Goal: Transaction & Acquisition: Obtain resource

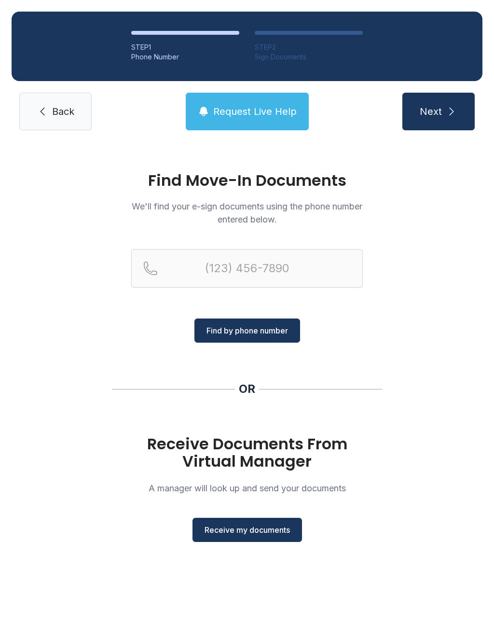
click at [225, 523] on button "Receive my documents" at bounding box center [248, 530] width 110 height 24
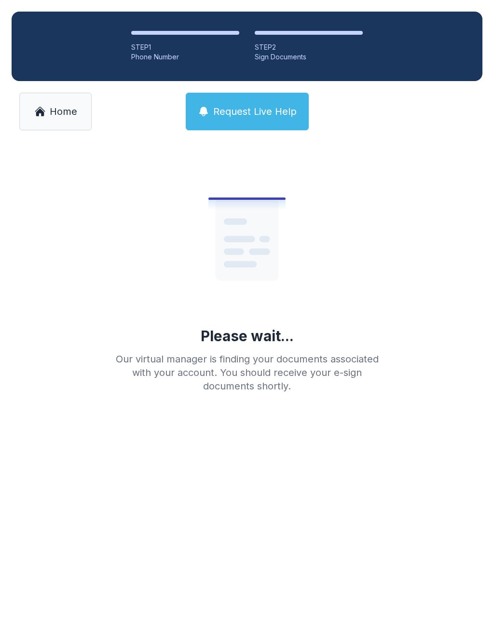
click at [51, 94] on link "Home" at bounding box center [55, 112] width 72 height 38
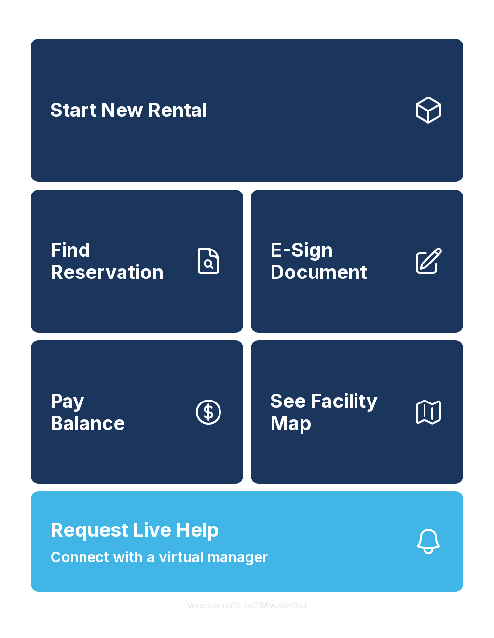
click at [343, 306] on link "E-Sign Document" at bounding box center [357, 261] width 212 height 143
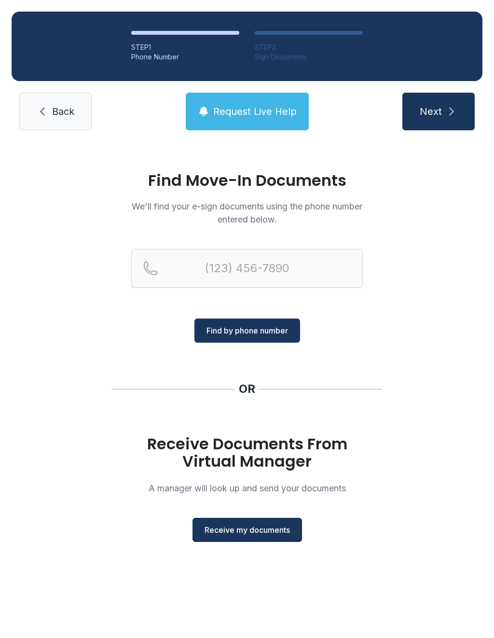
click at [242, 539] on button "Receive my documents" at bounding box center [248, 530] width 110 height 24
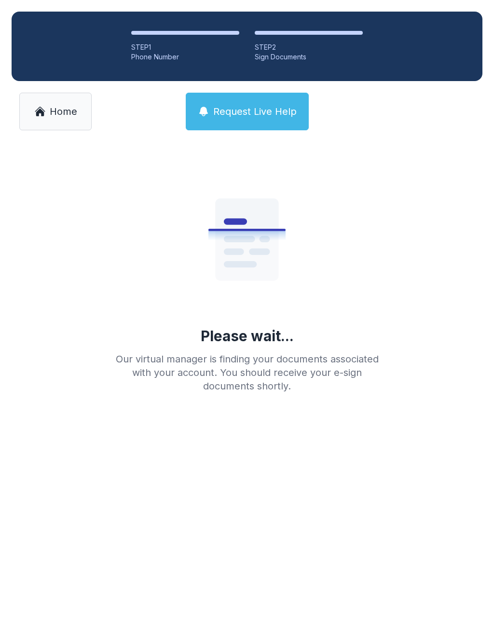
click at [69, 127] on link "Home" at bounding box center [55, 112] width 72 height 38
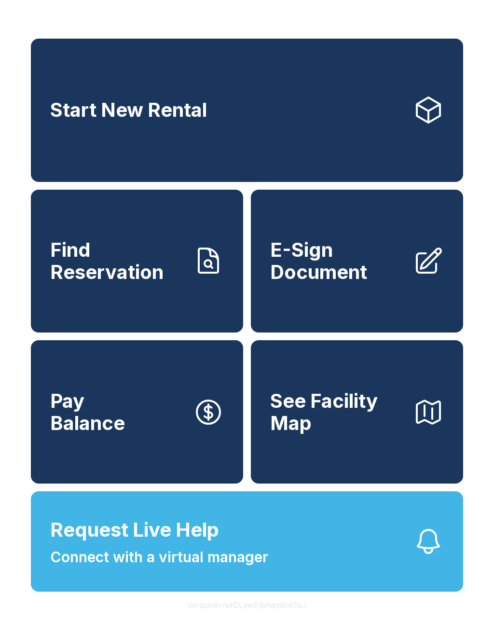
click at [102, 271] on span "Find Reservation" at bounding box center [117, 261] width 135 height 44
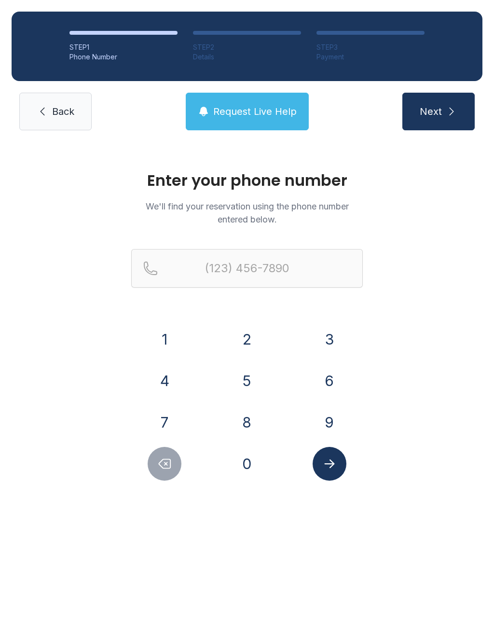
click at [58, 106] on span "Back" at bounding box center [63, 112] width 22 height 14
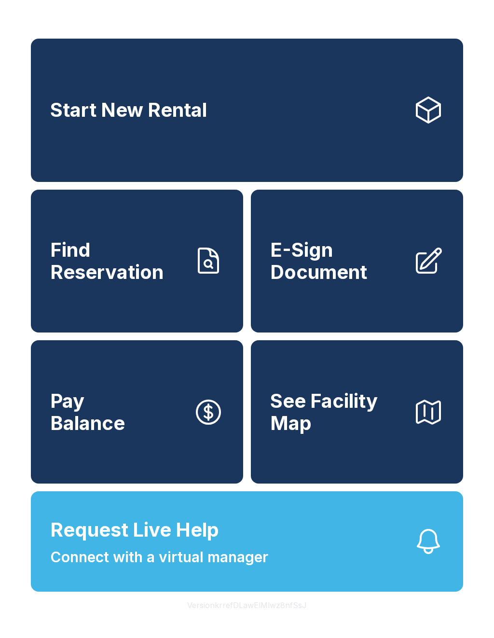
click at [236, 131] on link "Start New Rental" at bounding box center [247, 110] width 432 height 143
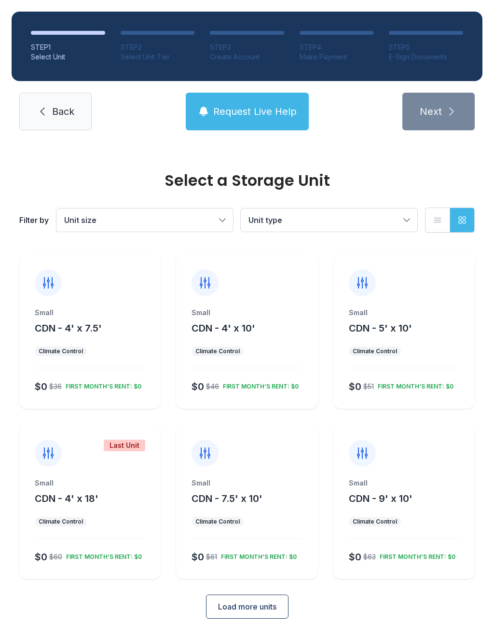
click at [217, 212] on button "Unit size" at bounding box center [144, 220] width 177 height 23
click at [101, 268] on span "Medium" at bounding box center [99, 270] width 29 height 12
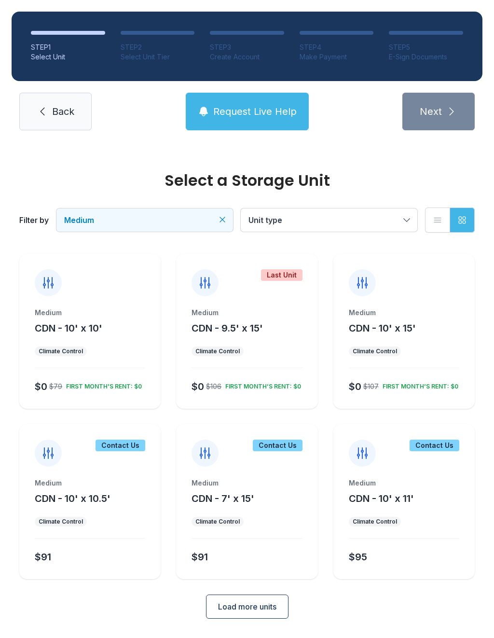
click at [210, 210] on button "Medium" at bounding box center [144, 220] width 177 height 23
click at [103, 264] on span "Medium" at bounding box center [99, 270] width 29 height 12
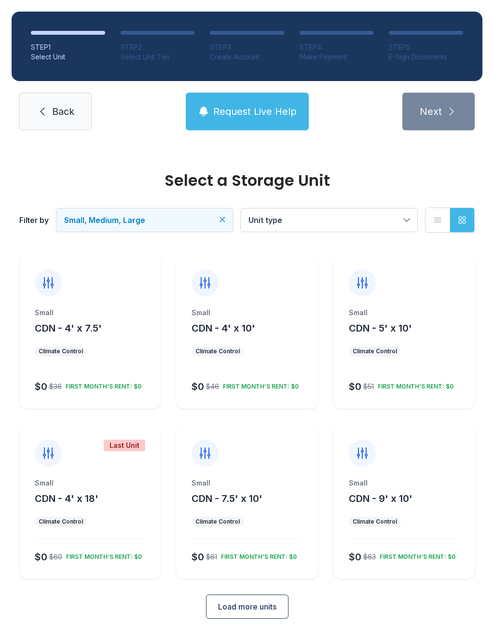
click at [228, 602] on span "Load more units" at bounding box center [247, 607] width 58 height 12
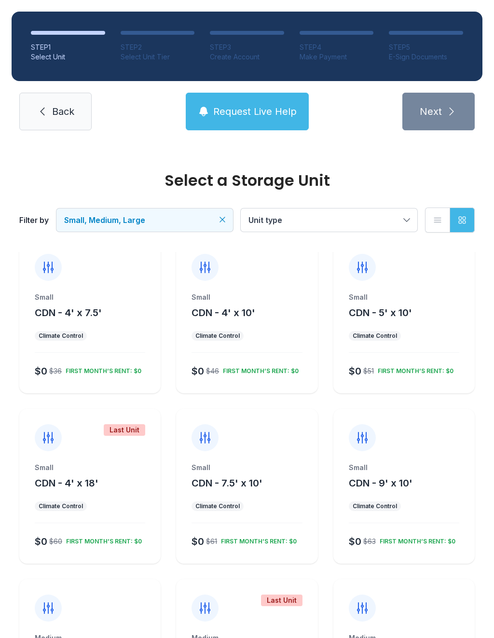
scroll to position [14, 0]
click at [15, 113] on nav "Back Request Live Help Next" at bounding box center [247, 112] width 471 height 38
click at [50, 118] on link "Back" at bounding box center [55, 112] width 72 height 38
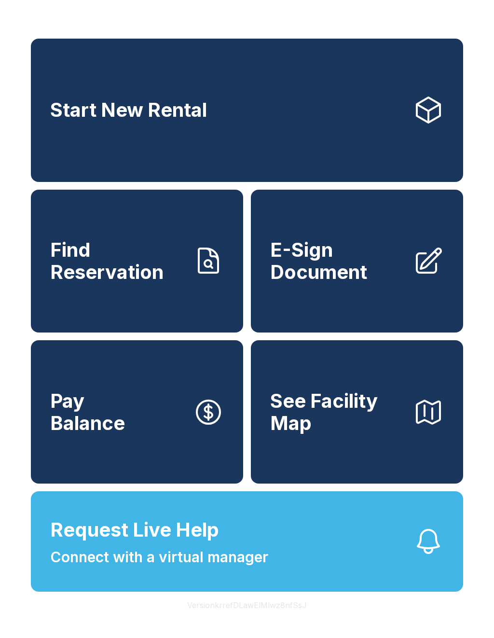
click at [339, 307] on link "E-Sign Document" at bounding box center [357, 261] width 212 height 143
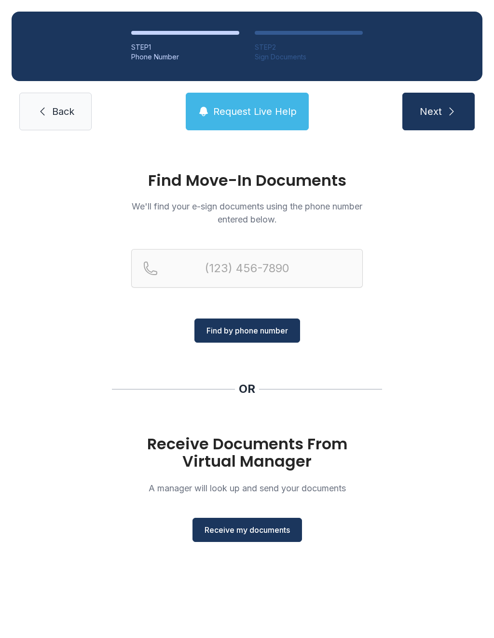
click at [262, 533] on span "Receive my documents" at bounding box center [247, 530] width 85 height 12
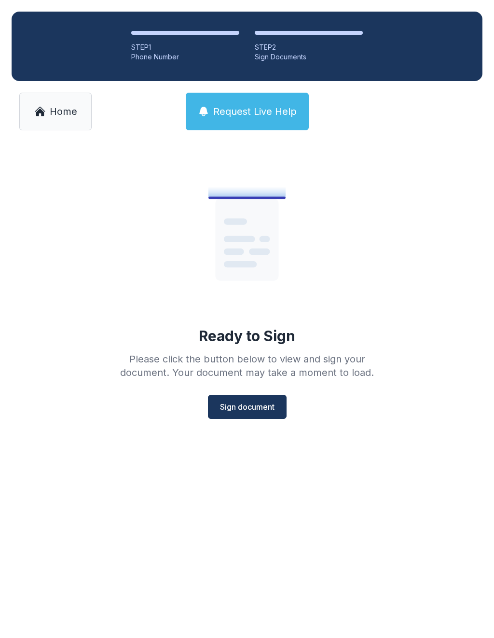
click at [258, 414] on button "Sign document" at bounding box center [247, 407] width 79 height 24
click at [71, 109] on span "Home" at bounding box center [64, 112] width 28 height 14
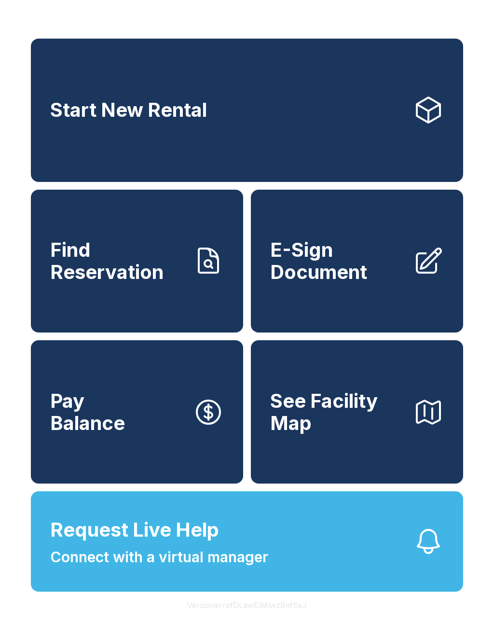
click at [329, 283] on span "E-Sign Document" at bounding box center [337, 261] width 135 height 44
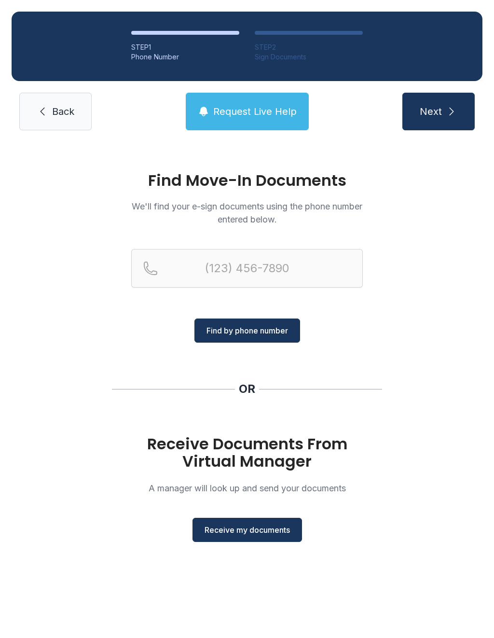
click at [238, 541] on button "Receive my documents" at bounding box center [248, 530] width 110 height 24
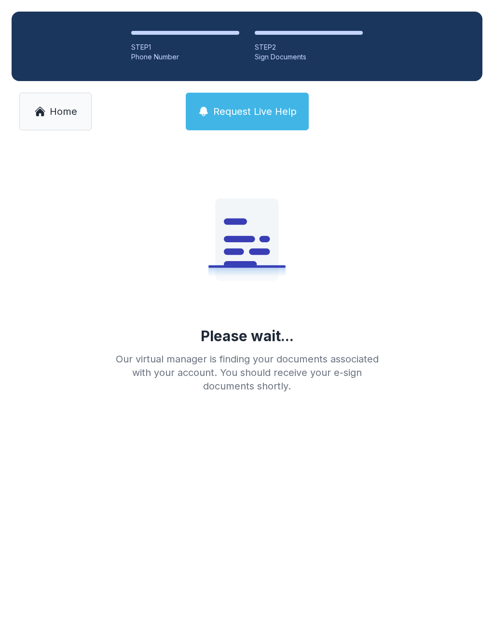
click at [62, 103] on link "Home" at bounding box center [55, 112] width 72 height 38
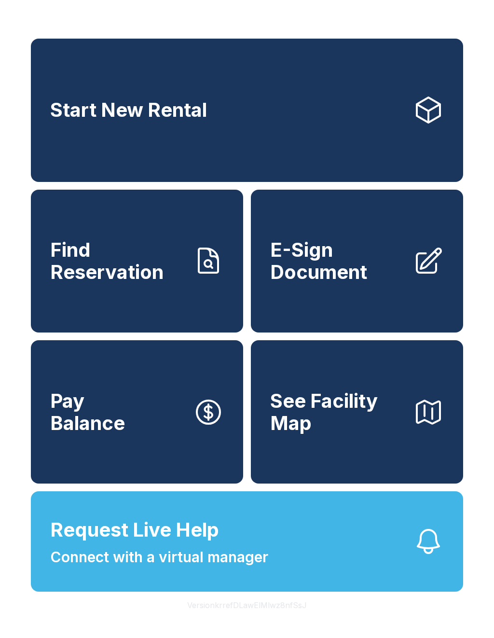
click at [351, 280] on span "E-Sign Document" at bounding box center [337, 261] width 135 height 44
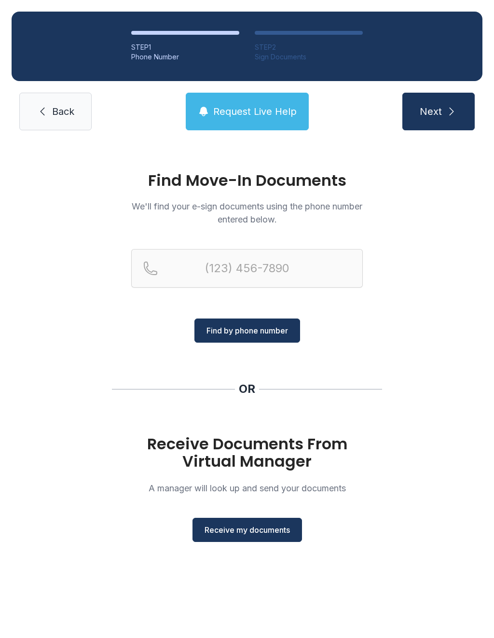
click at [247, 530] on span "Receive my documents" at bounding box center [247, 530] width 85 height 12
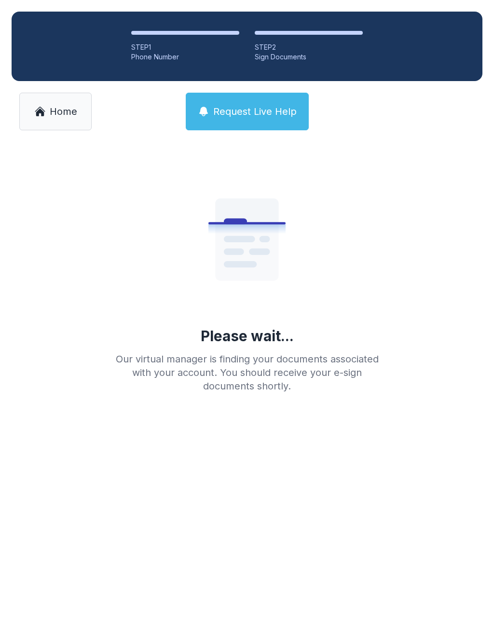
click at [48, 120] on link "Home" at bounding box center [55, 112] width 72 height 38
